Goal: Transaction & Acquisition: Purchase product/service

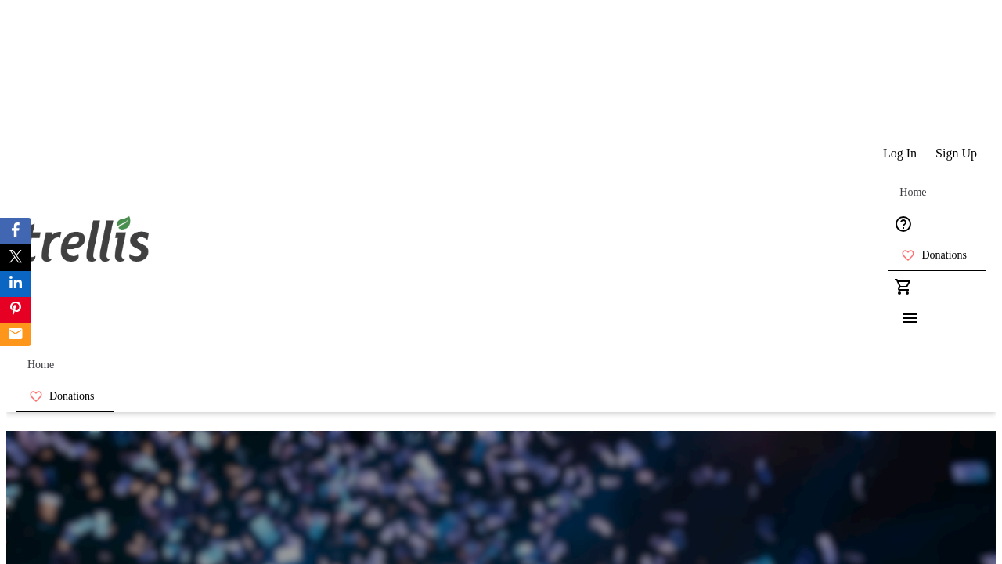
click at [958, 146] on span "Sign Up" at bounding box center [957, 153] width 42 height 14
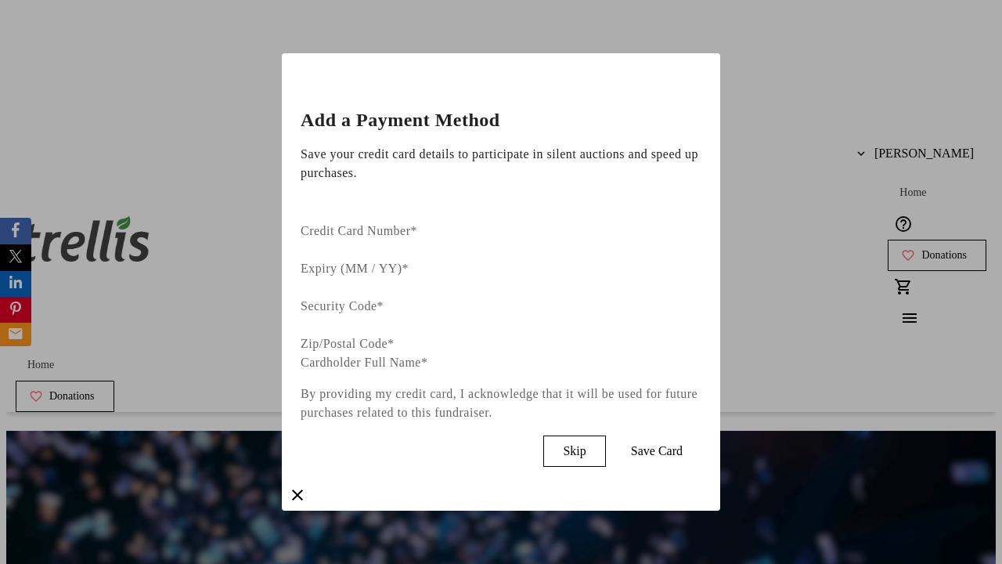
click at [586, 444] on span "Skip" at bounding box center [574, 451] width 23 height 14
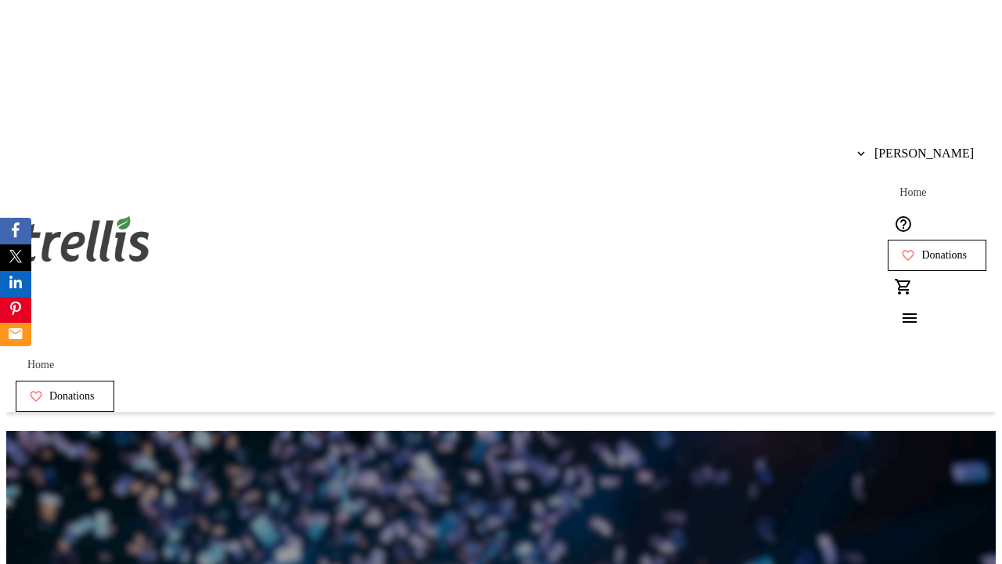
click at [922, 249] on span "Donations" at bounding box center [944, 255] width 45 height 13
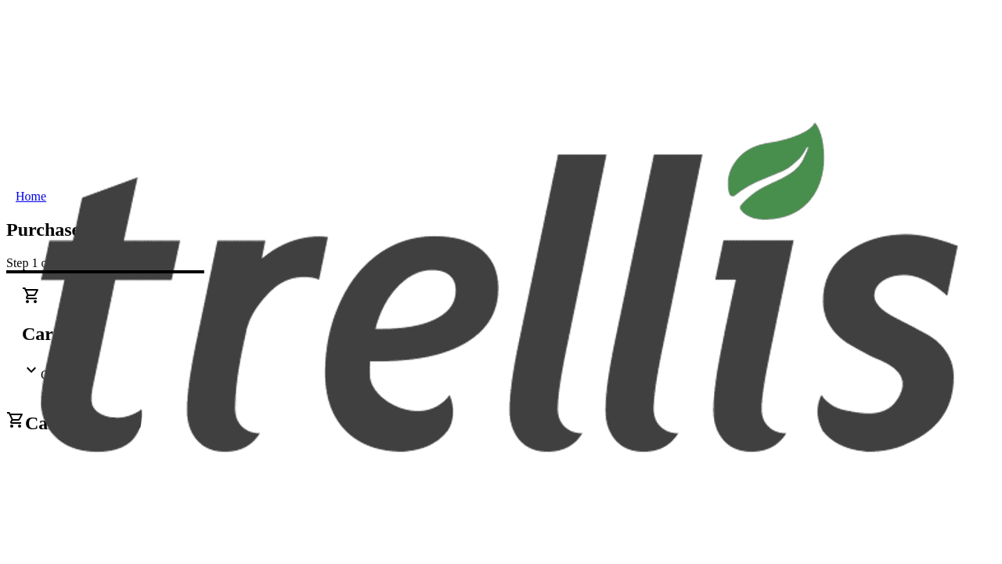
scroll to position [254, 0]
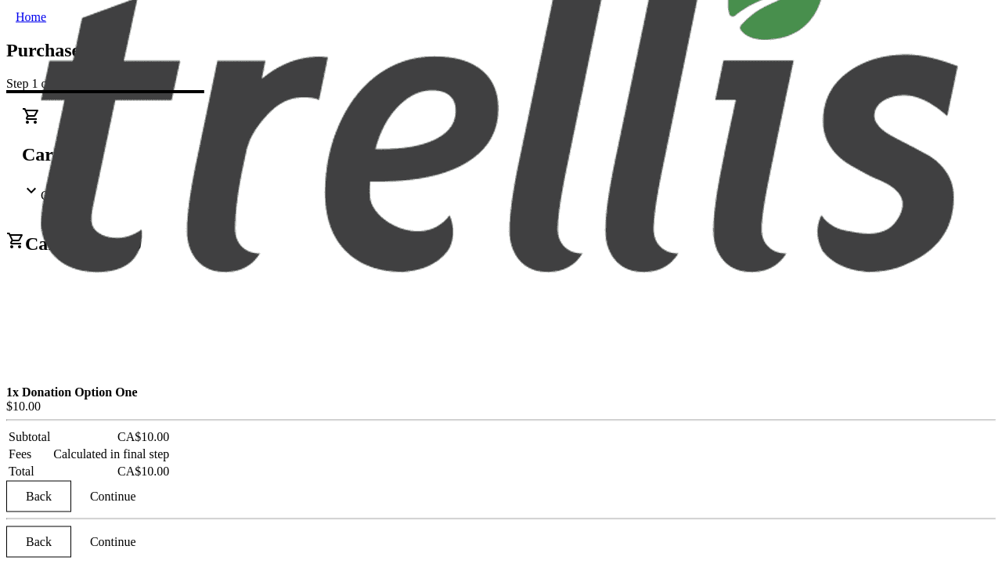
select select "BC"
select select "CA"
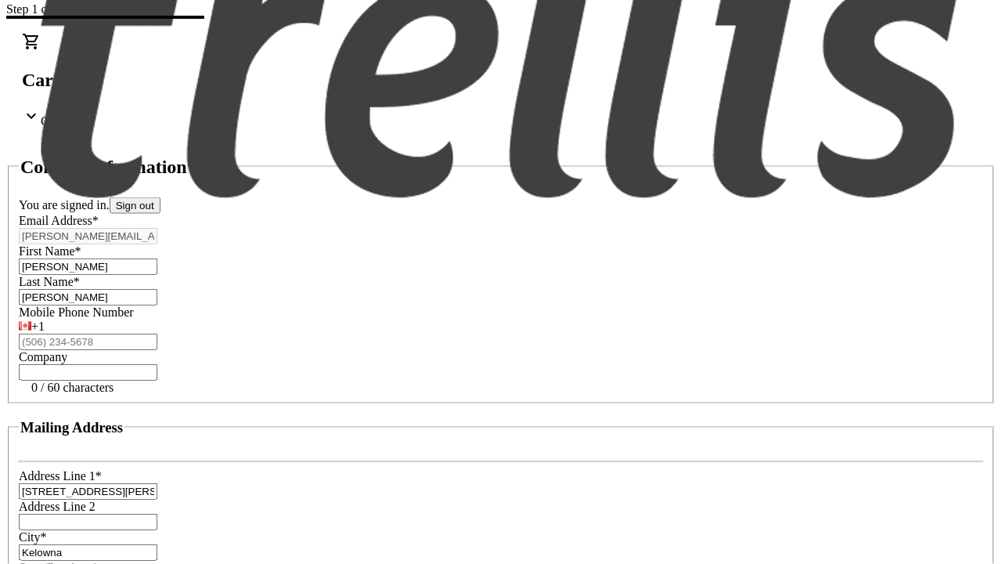
type input "V1Y 0C2"
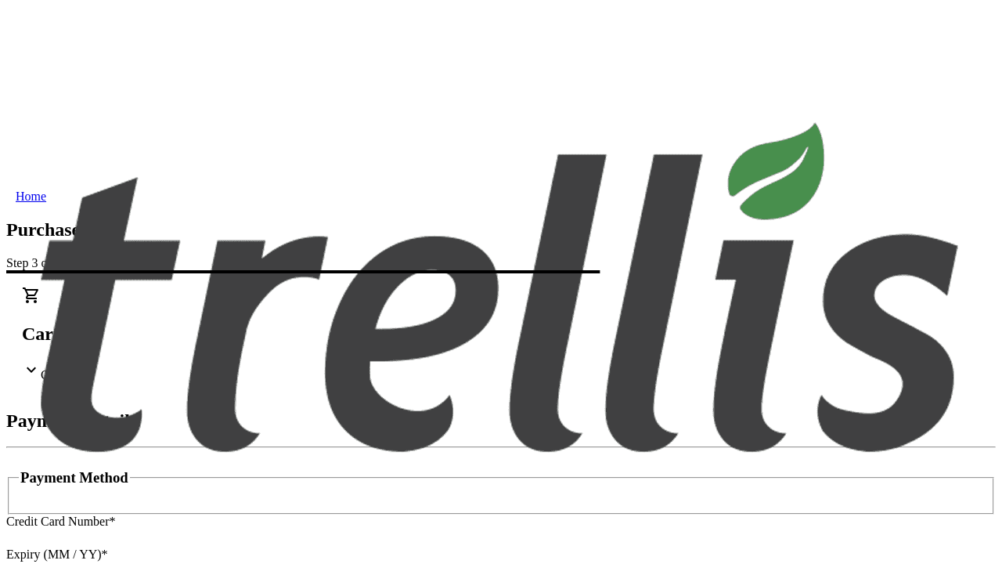
type input "V1Y 0C2"
